Goal: Task Accomplishment & Management: Manage account settings

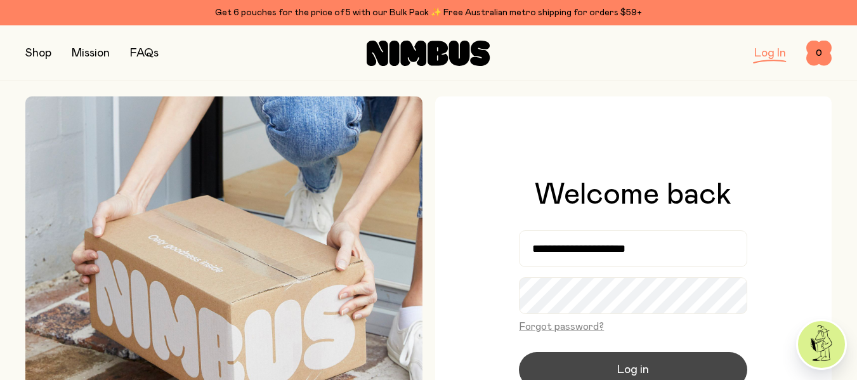
click at [617, 368] on span "Log in" at bounding box center [633, 370] width 32 height 18
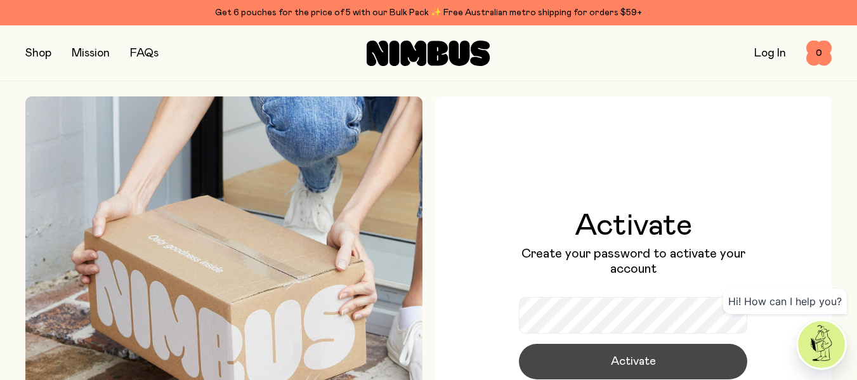
click at [651, 349] on button "Activate" at bounding box center [633, 362] width 228 height 36
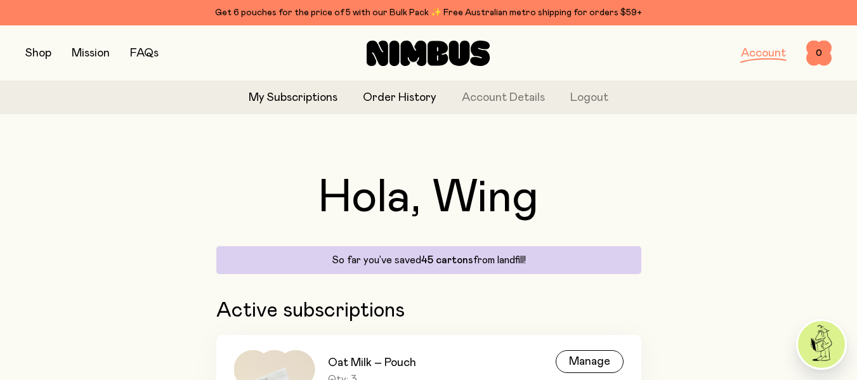
click at [391, 105] on link "Order History" at bounding box center [400, 97] width 74 height 17
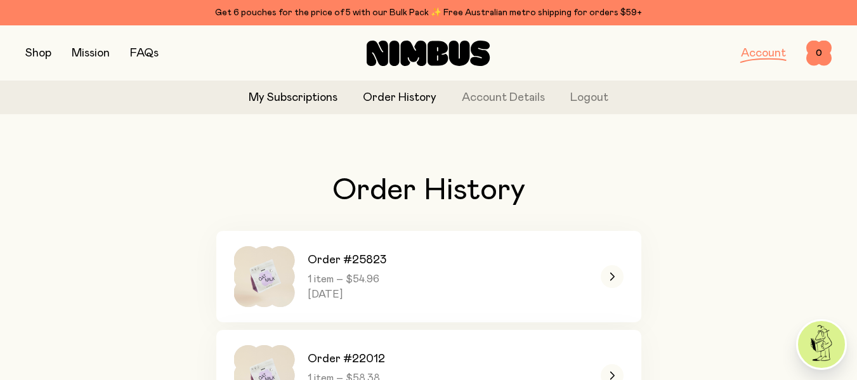
click at [305, 98] on link "My Subscriptions" at bounding box center [293, 97] width 89 height 17
